Goal: Check status: Check status

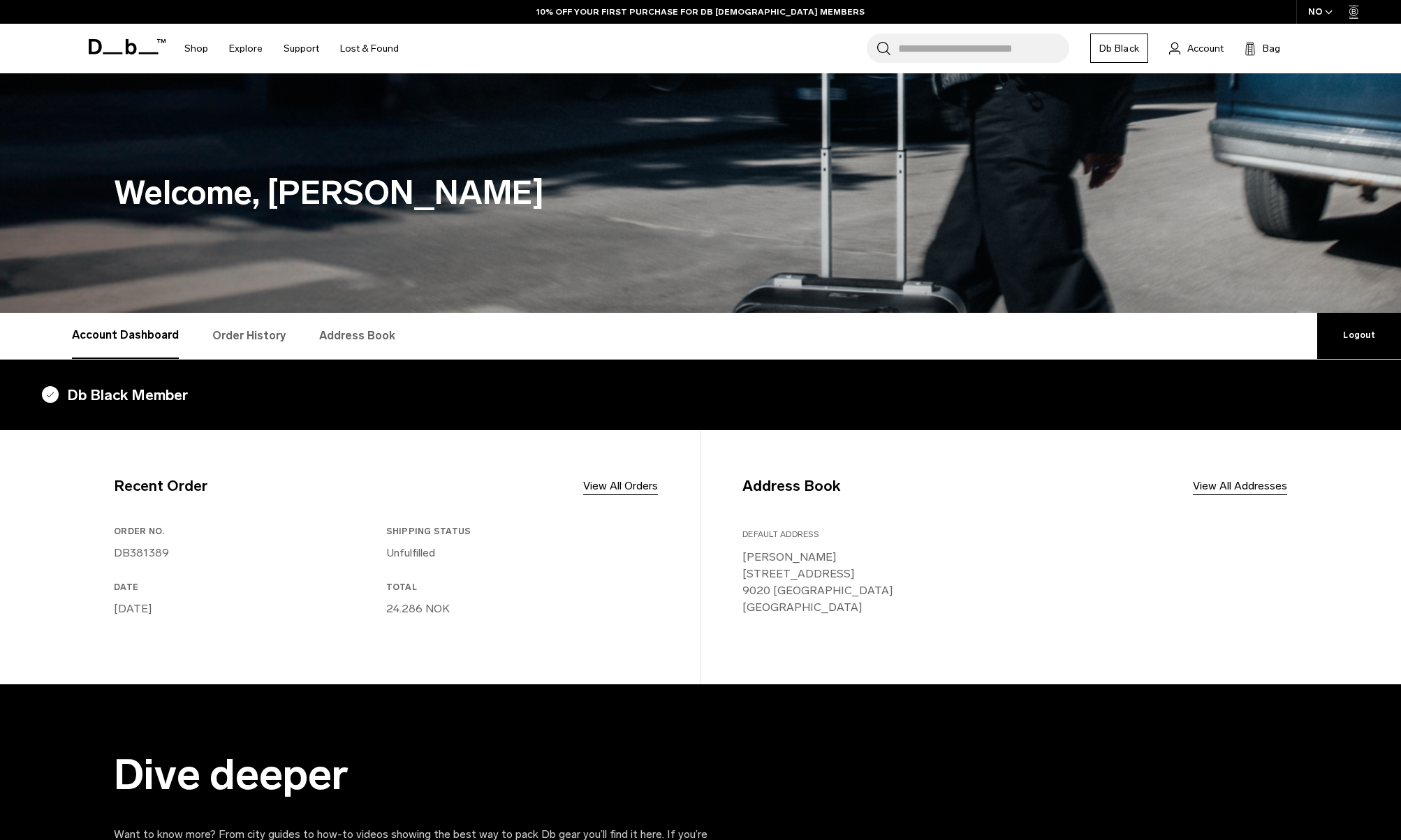
click at [1185, 46] on link "Account" at bounding box center [1196, 47] width 55 height 17
click at [213, 331] on link "Order History" at bounding box center [249, 336] width 74 height 46
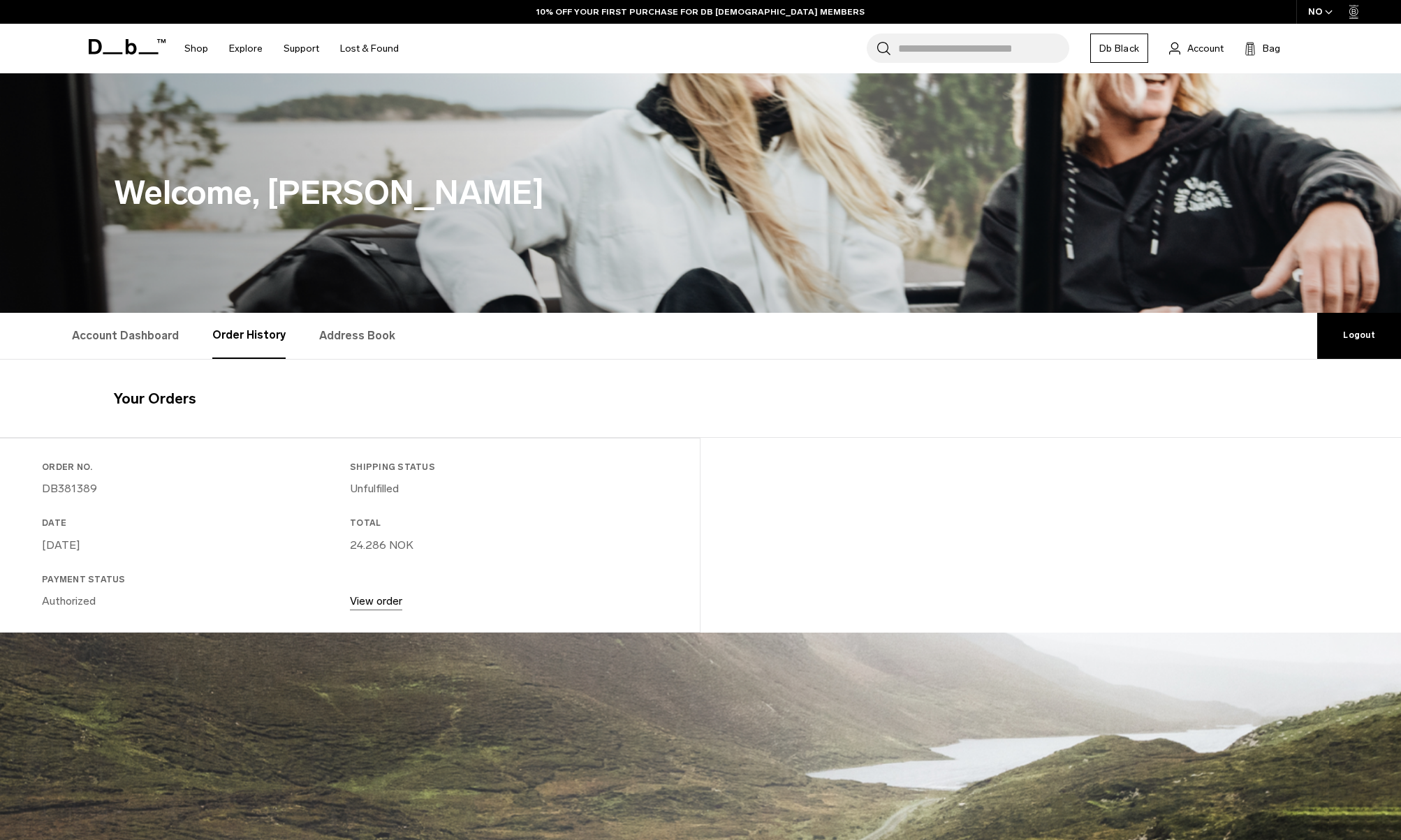
click at [375, 597] on link "View order" at bounding box center [376, 601] width 52 height 13
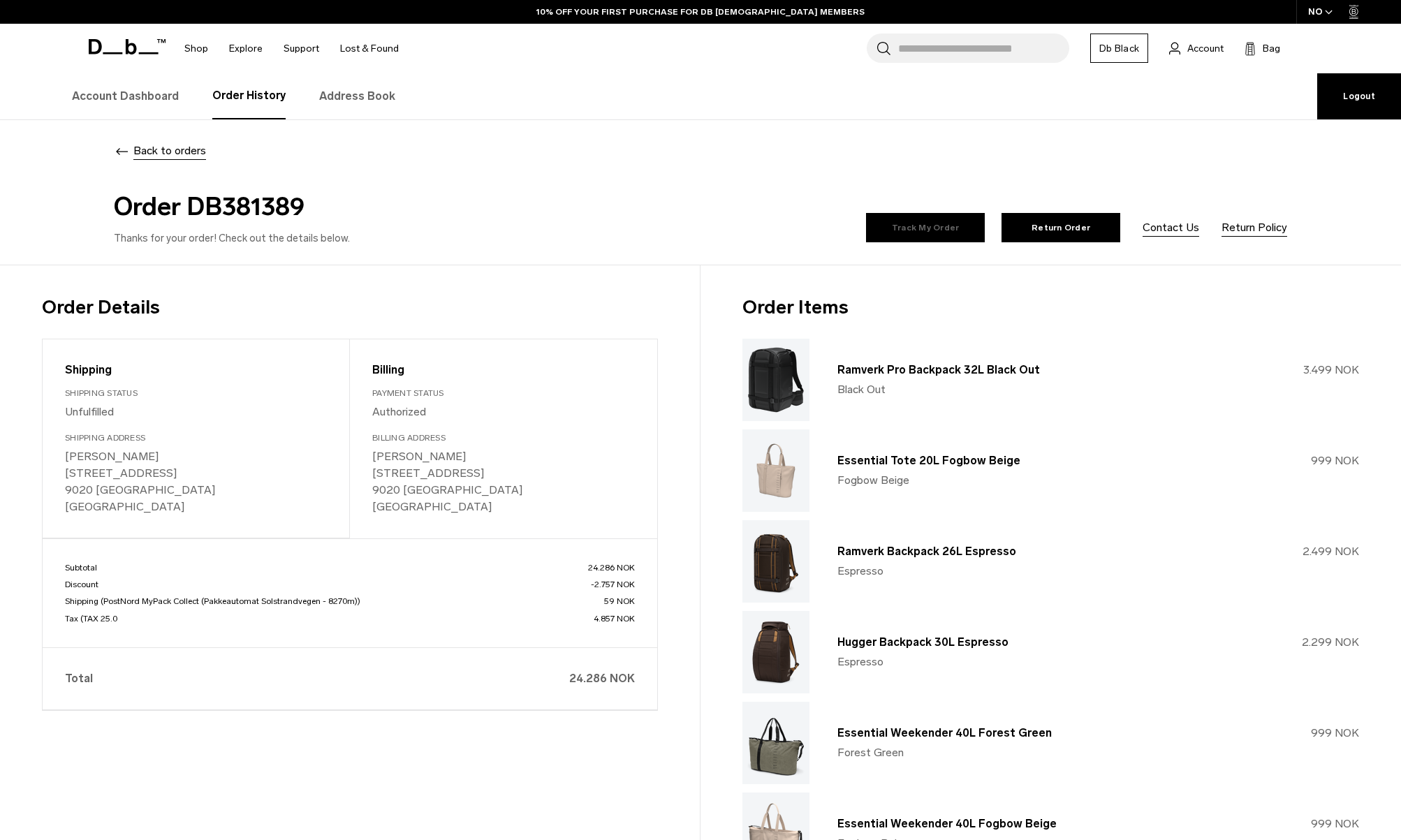
click at [909, 220] on link "Track My Order" at bounding box center [925, 227] width 119 height 29
click at [242, 210] on h2 "Order DB381389" at bounding box center [404, 207] width 581 height 38
copy h2 "DB381389"
click at [946, 217] on link "Track My Order" at bounding box center [925, 227] width 119 height 29
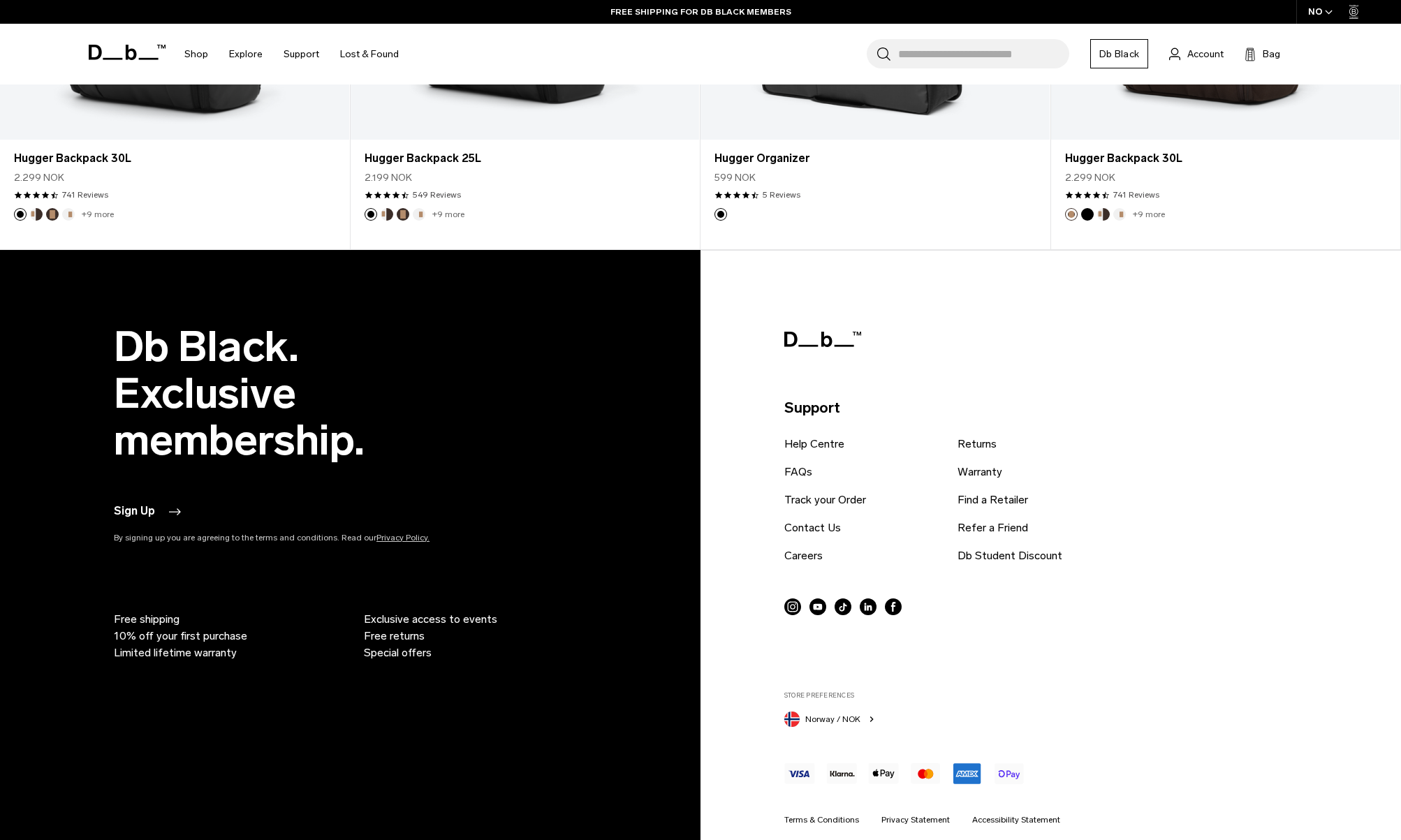
scroll to position [1716, 0]
